Goal: Task Accomplishment & Management: Use online tool/utility

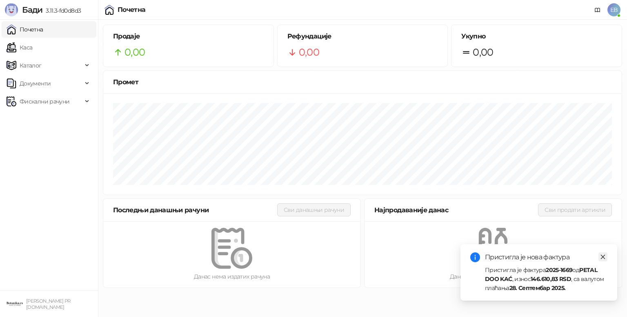
click at [601, 256] on icon "close" at bounding box center [604, 257] width 6 height 6
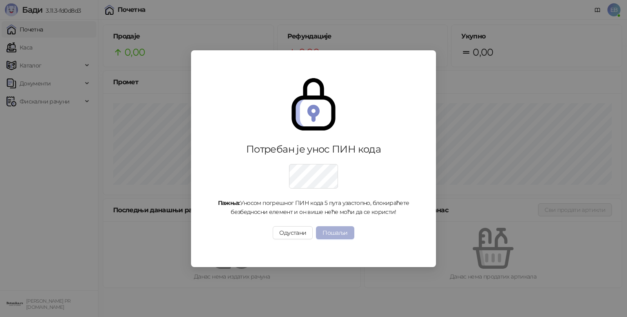
click at [341, 229] on button "Пошаљи" at bounding box center [335, 232] width 38 height 13
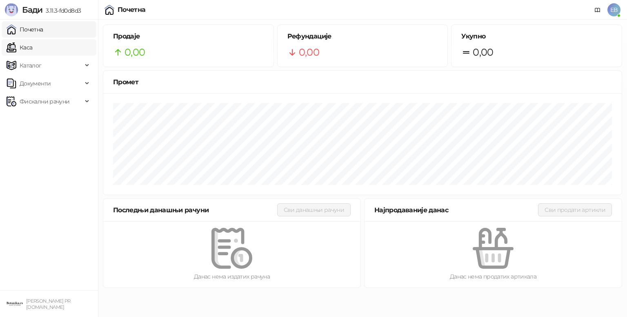
click at [26, 45] on link "Каса" at bounding box center [20, 47] width 26 height 16
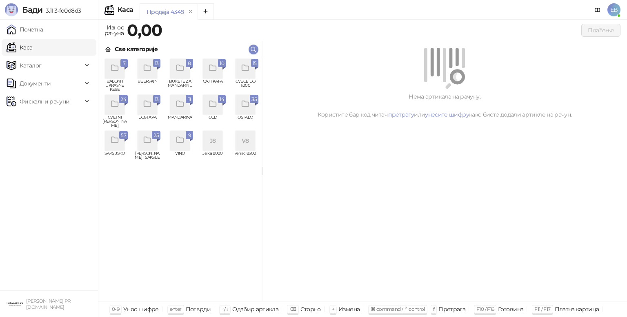
click at [116, 102] on icon "grid" at bounding box center [114, 104] width 7 height 6
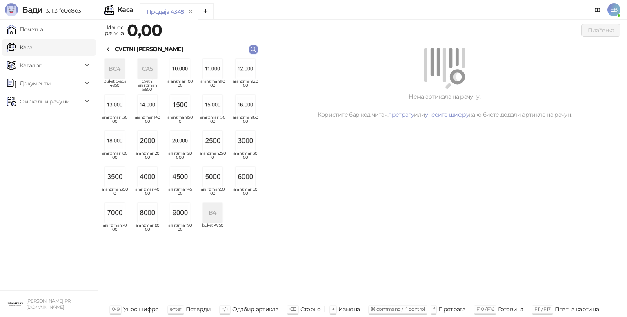
click at [255, 179] on img "grid" at bounding box center [246, 177] width 20 height 20
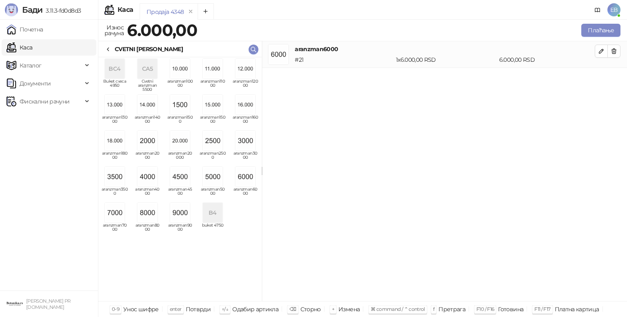
click at [108, 49] on icon at bounding box center [108, 49] width 7 height 7
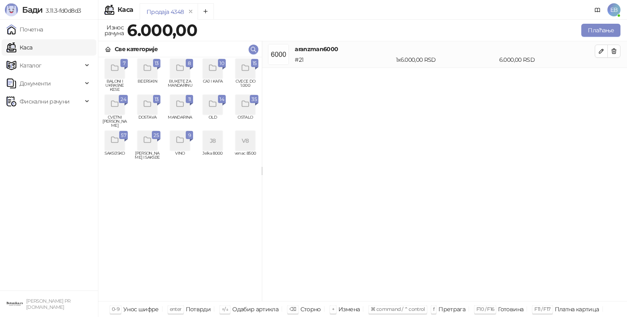
click at [250, 69] on div "grid" at bounding box center [246, 69] width 20 height 20
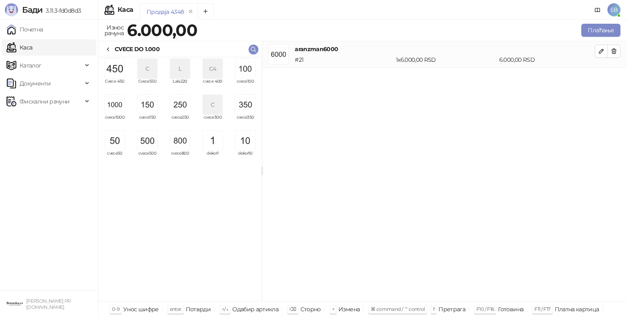
click at [121, 75] on img "grid" at bounding box center [115, 69] width 20 height 20
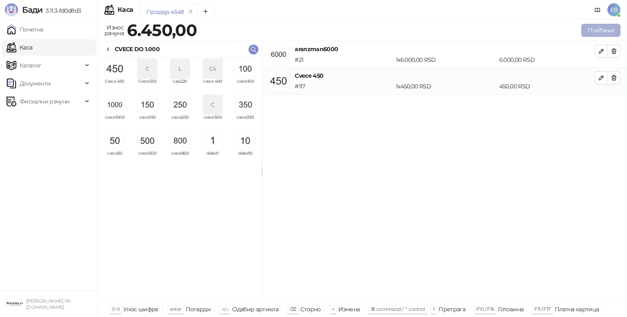
click at [609, 29] on button "Плаћање" at bounding box center [601, 30] width 39 height 13
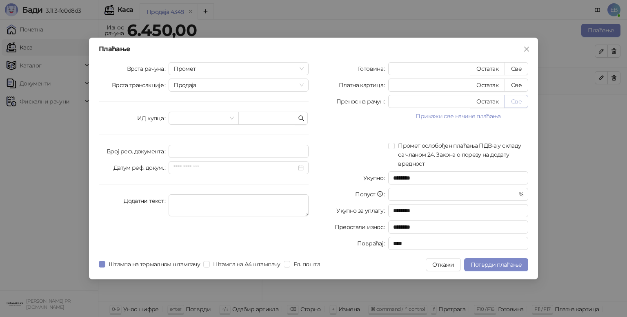
click at [521, 106] on button "Све" at bounding box center [517, 101] width 24 height 13
type input "****"
click at [515, 266] on span "Потврди плаћање" at bounding box center [496, 264] width 51 height 7
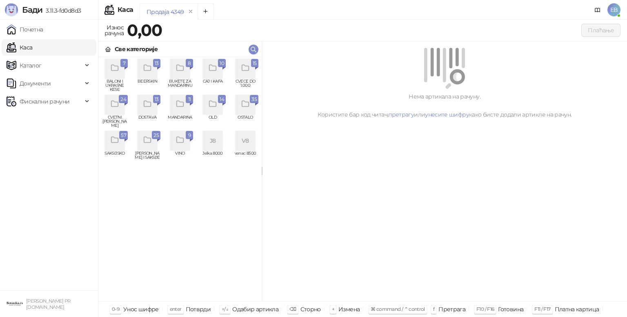
click at [150, 76] on div "grid" at bounding box center [148, 69] width 20 height 20
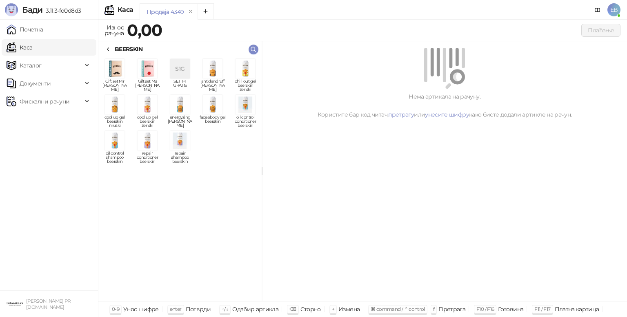
click at [151, 102] on img "grid" at bounding box center [148, 105] width 20 height 20
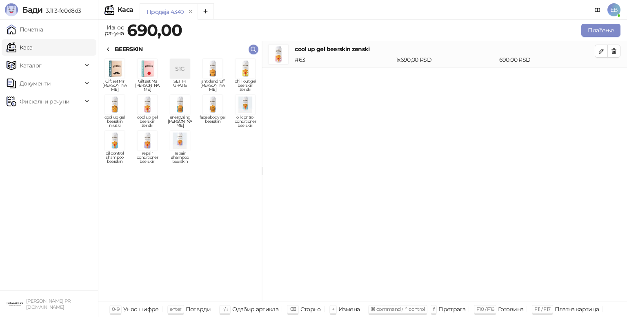
click at [247, 75] on img "grid" at bounding box center [246, 69] width 20 height 20
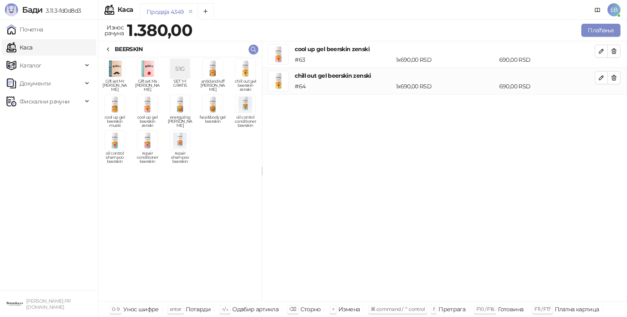
click at [215, 115] on span "face&body gel beerskin" at bounding box center [213, 121] width 26 height 12
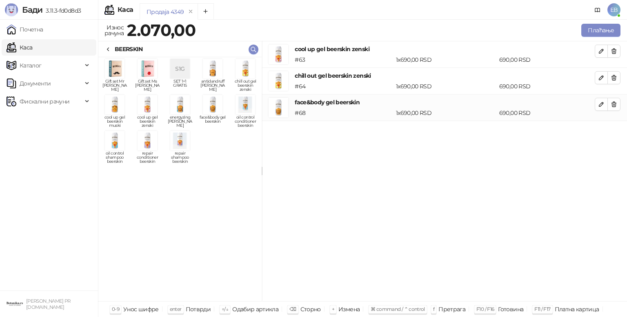
click at [117, 107] on img "grid" at bounding box center [115, 105] width 20 height 20
click at [109, 48] on icon at bounding box center [108, 49] width 2 height 3
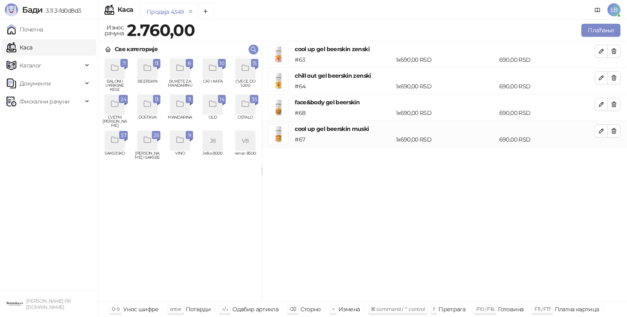
click at [120, 147] on div "grid" at bounding box center [115, 141] width 20 height 20
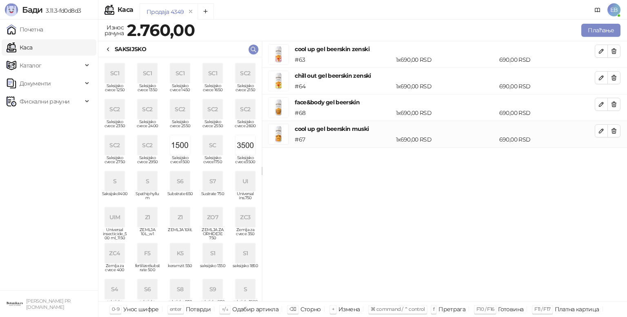
scroll to position [140, 0]
click at [117, 250] on div "ZC4" at bounding box center [115, 253] width 20 height 20
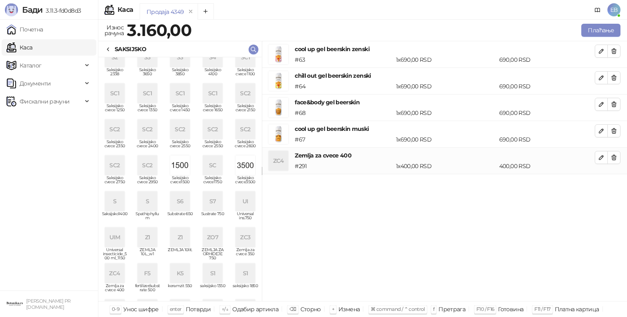
scroll to position [118, 0]
click at [207, 203] on div "S7" at bounding box center [213, 202] width 20 height 20
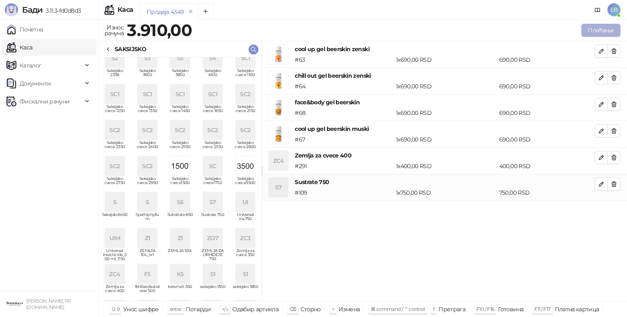
click at [596, 31] on button "Плаћање" at bounding box center [601, 30] width 39 height 13
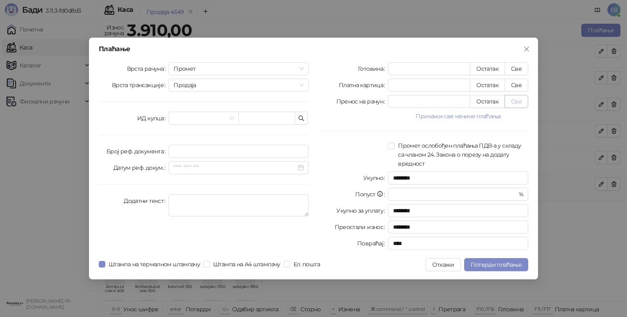
click at [523, 101] on button "Све" at bounding box center [517, 101] width 24 height 13
type input "****"
click at [516, 258] on button "Потврди плаћање" at bounding box center [496, 264] width 64 height 13
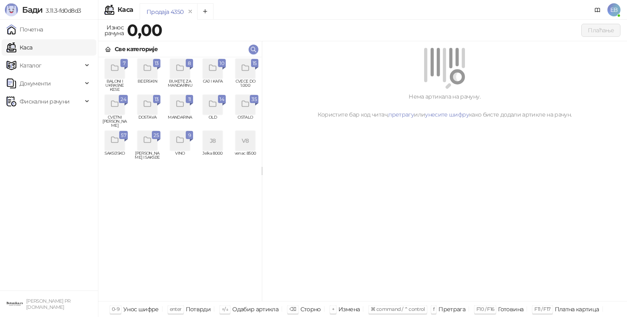
click at [109, 108] on div "grid" at bounding box center [115, 105] width 20 height 20
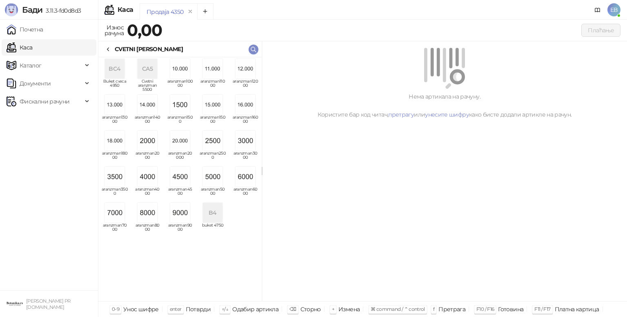
click at [151, 181] on img "grid" at bounding box center [148, 177] width 20 height 20
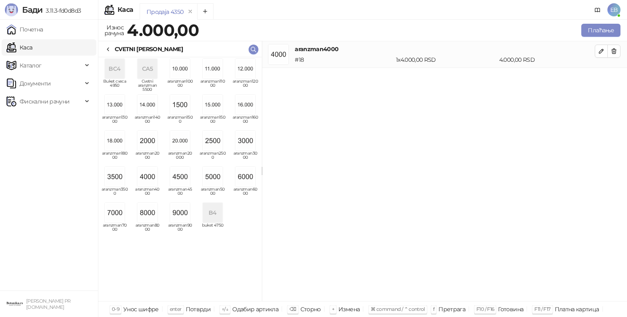
click at [109, 56] on div "CVETNI [PERSON_NAME]" at bounding box center [179, 49] width 163 height 16
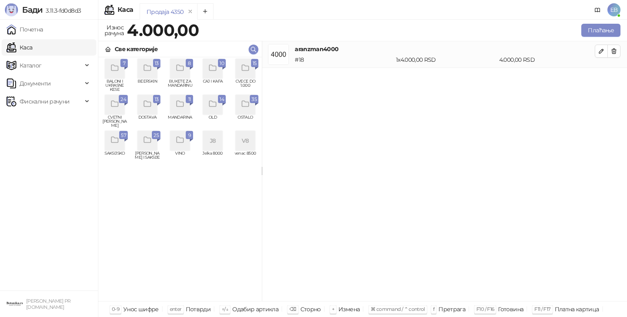
click at [248, 70] on icon "grid" at bounding box center [245, 68] width 7 height 6
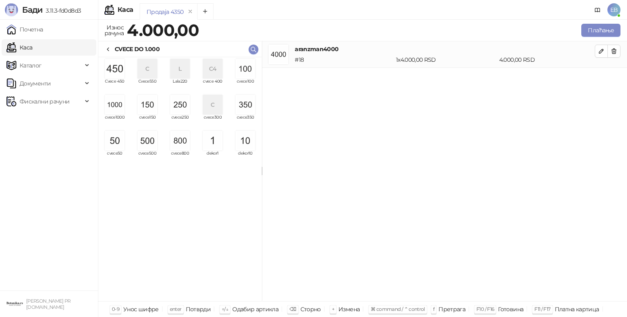
click at [243, 74] on img "grid" at bounding box center [246, 69] width 20 height 20
click at [244, 74] on img "grid" at bounding box center [246, 69] width 20 height 20
click at [601, 32] on button "Плаћање" at bounding box center [601, 30] width 39 height 13
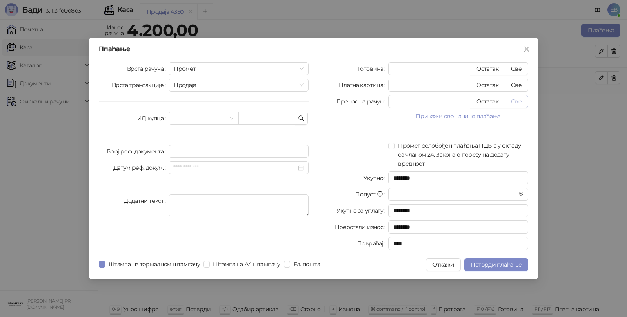
click at [517, 104] on button "Све" at bounding box center [517, 101] width 24 height 13
type input "****"
click at [513, 265] on span "Потврди плаћање" at bounding box center [496, 264] width 51 height 7
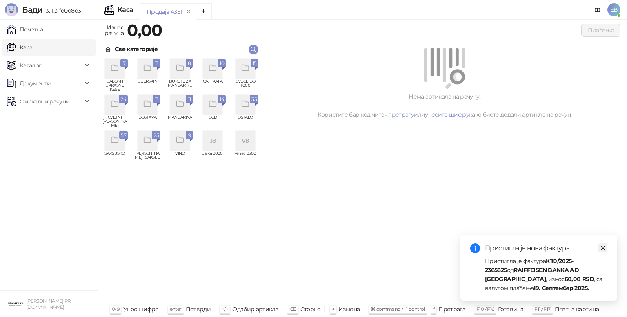
click at [603, 248] on icon "close" at bounding box center [603, 248] width 4 height 4
